Goal: Browse casually: Explore the website without a specific task or goal

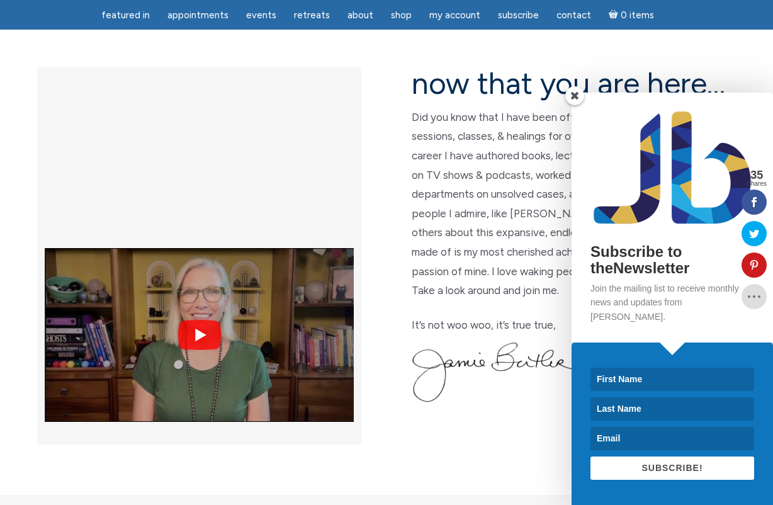
scroll to position [330, 0]
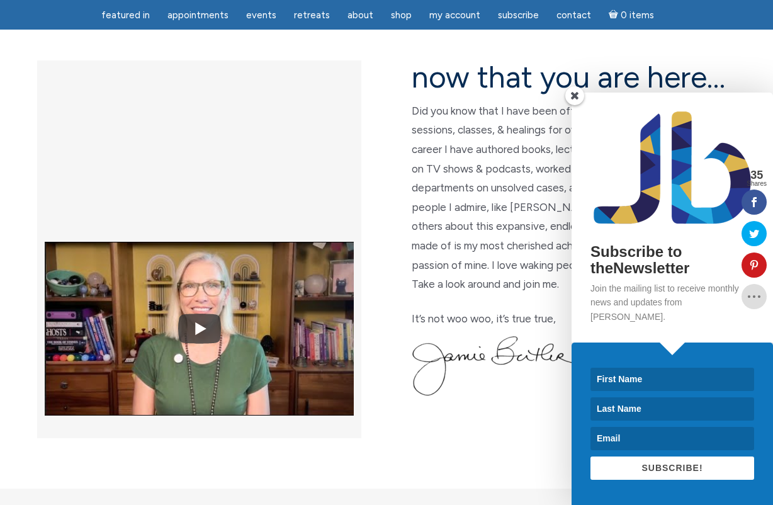
click at [576, 105] on span at bounding box center [574, 95] width 19 height 19
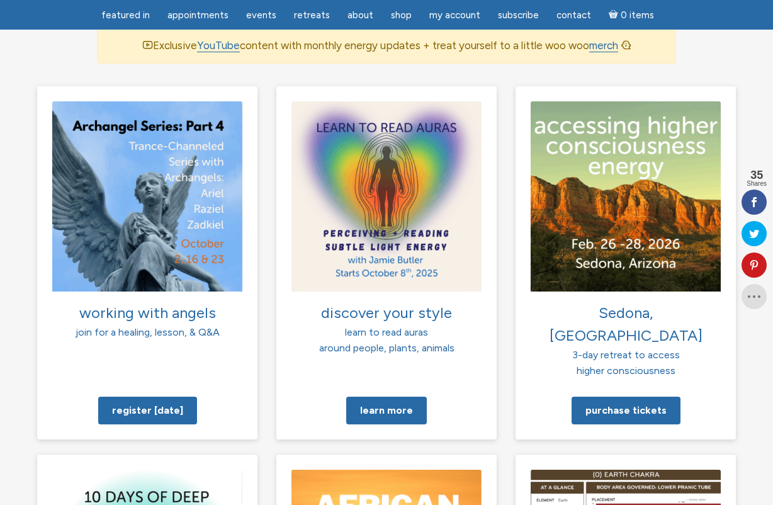
scroll to position [885, 0]
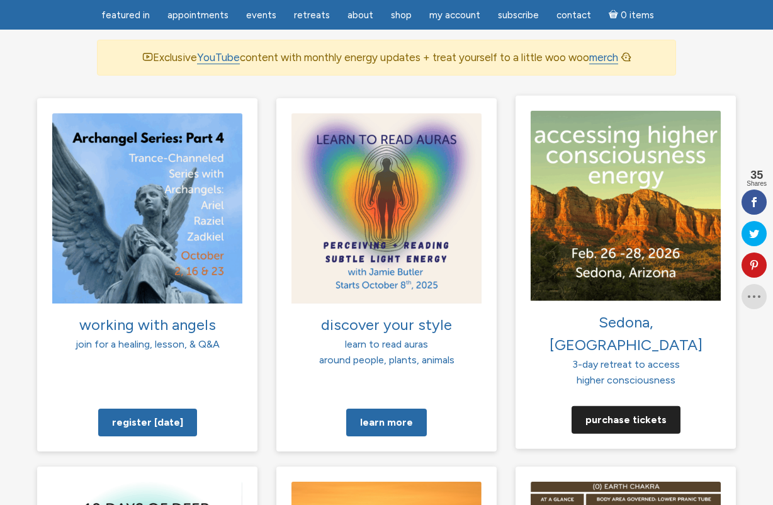
click at [611, 405] on link "Purchase tickets" at bounding box center [625, 419] width 109 height 28
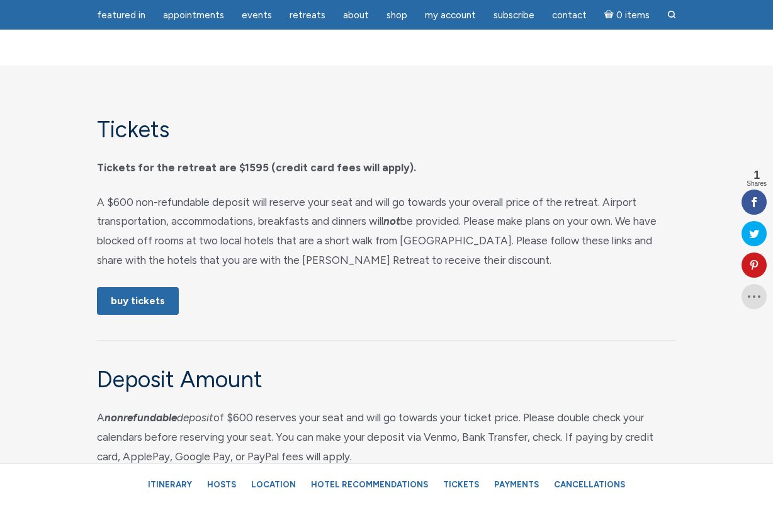
scroll to position [6175, 0]
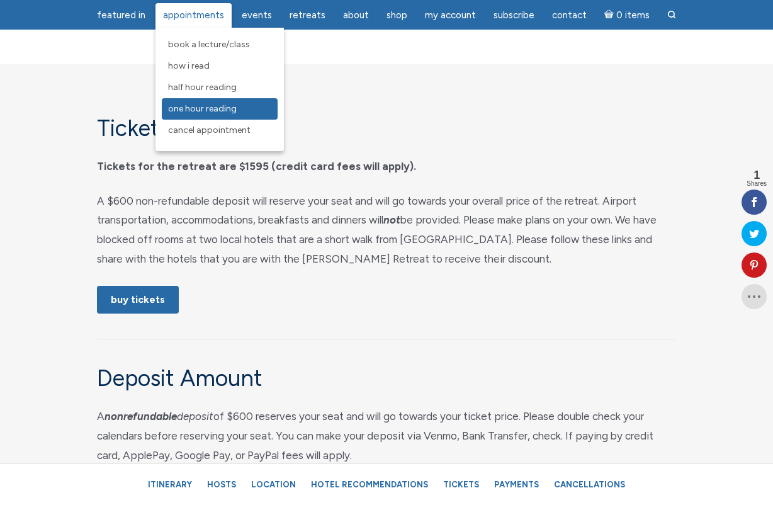
click at [201, 106] on span "One Hour Reading" at bounding box center [202, 108] width 69 height 11
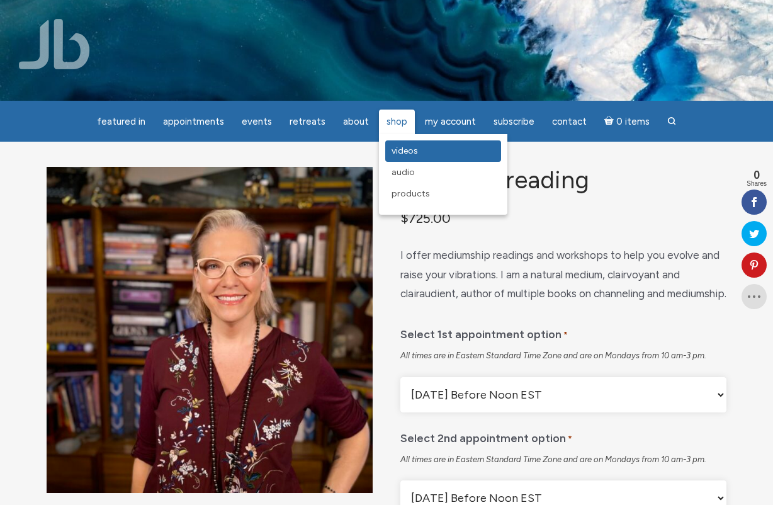
click at [398, 153] on span "Videos" at bounding box center [404, 150] width 26 height 11
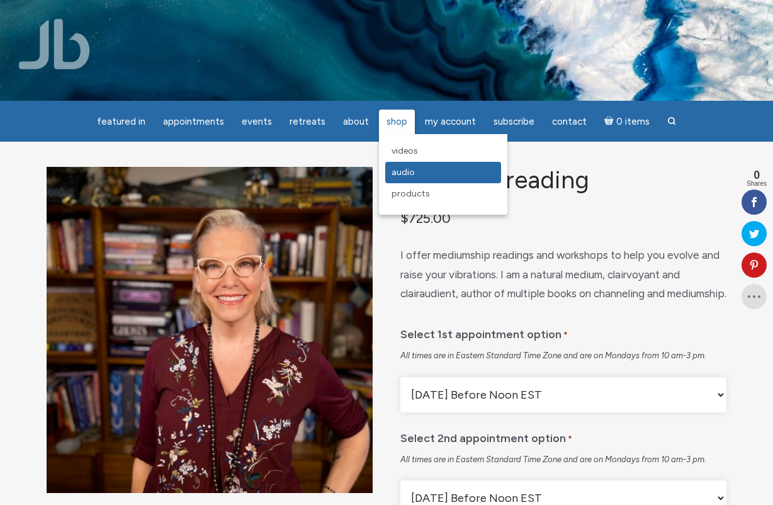
click at [397, 175] on span "Audio" at bounding box center [402, 172] width 23 height 11
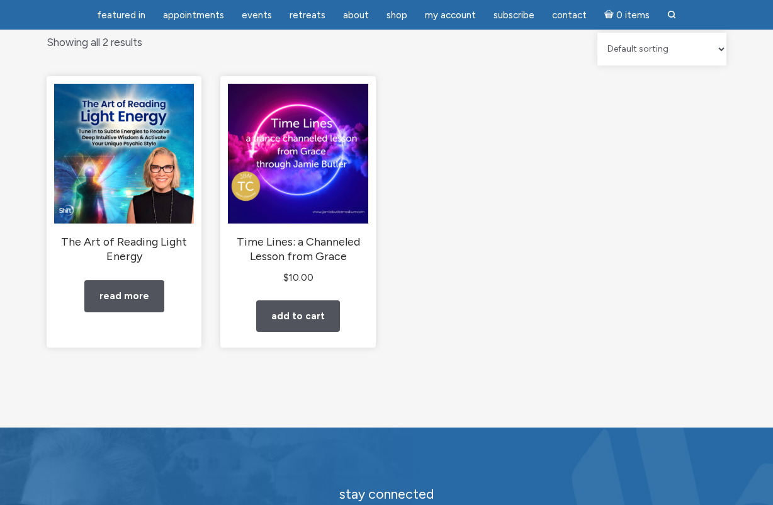
scroll to position [134, 0]
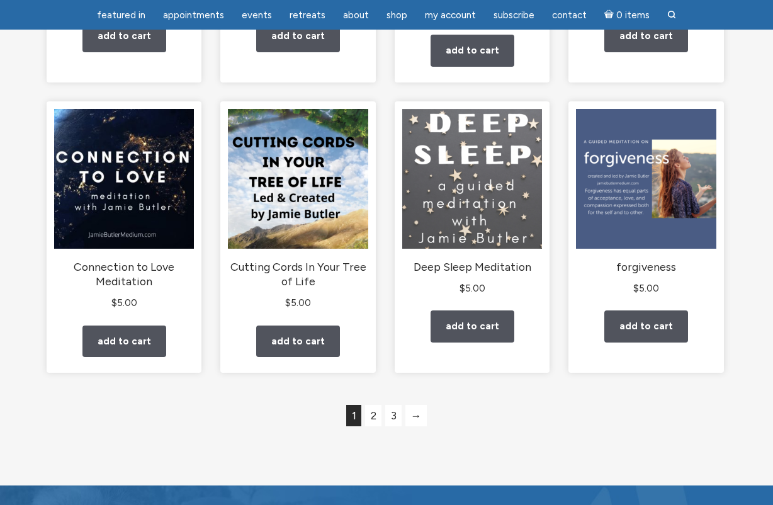
scroll to position [1090, 0]
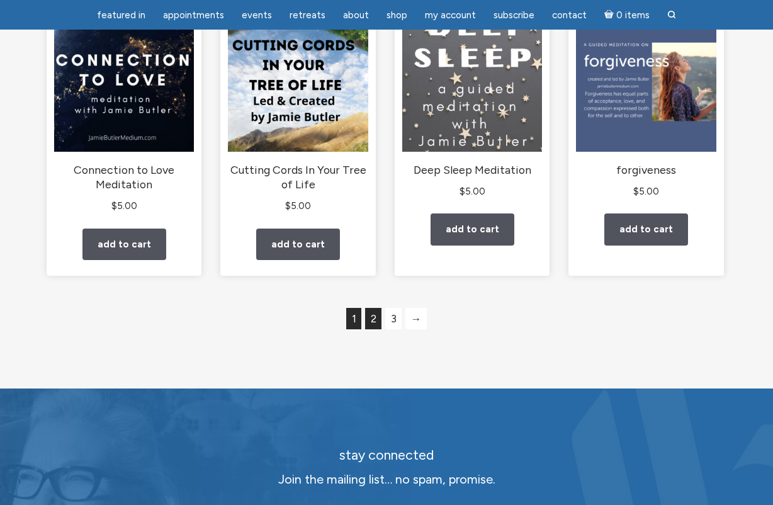
click at [370, 327] on link "2" at bounding box center [373, 318] width 16 height 21
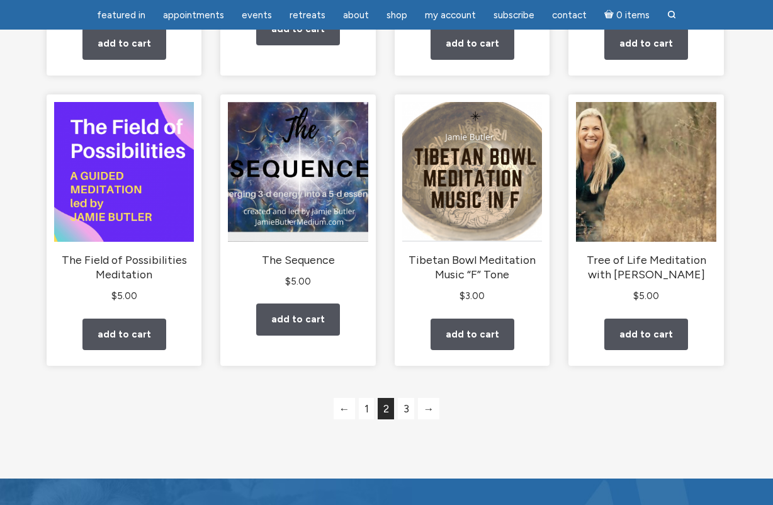
scroll to position [1034, 0]
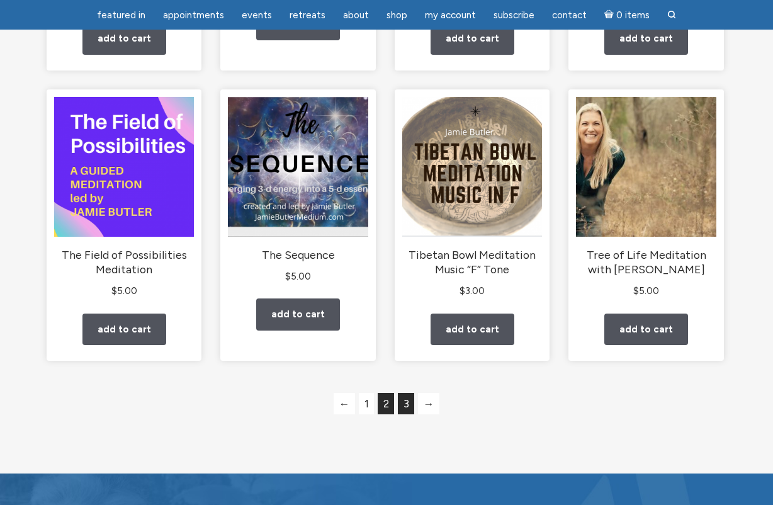
click at [406, 414] on link "3" at bounding box center [406, 403] width 16 height 21
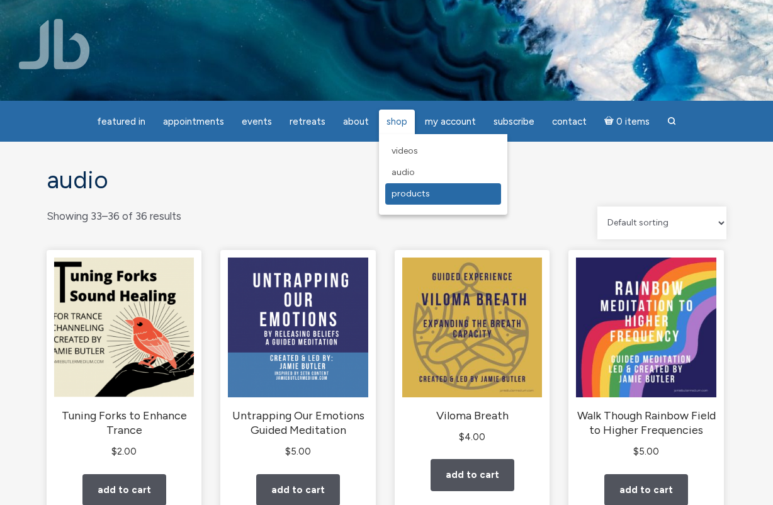
click at [400, 193] on span "Products" at bounding box center [410, 193] width 38 height 11
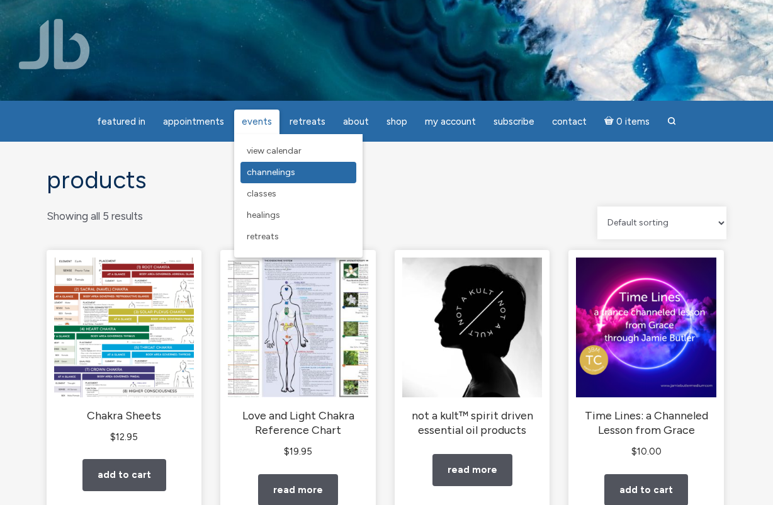
click at [267, 169] on span "Channelings" at bounding box center [271, 172] width 48 height 11
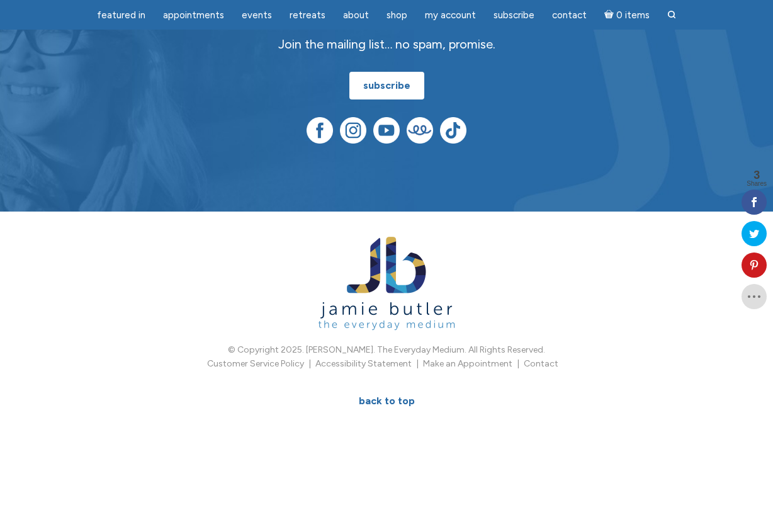
scroll to position [758, 0]
